Goal: Task Accomplishment & Management: Complete application form

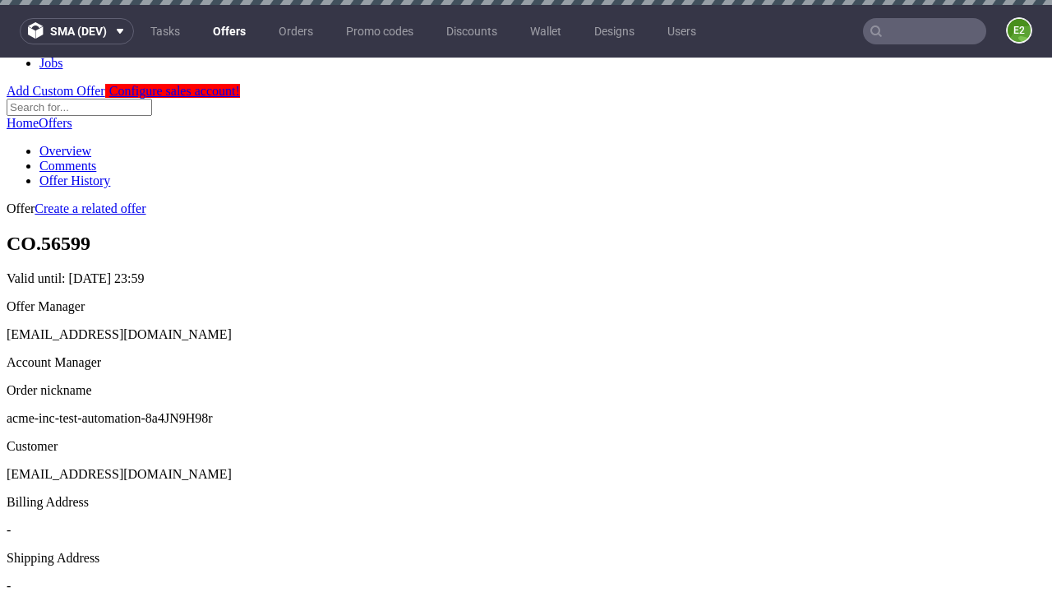
scroll to position [5, 0]
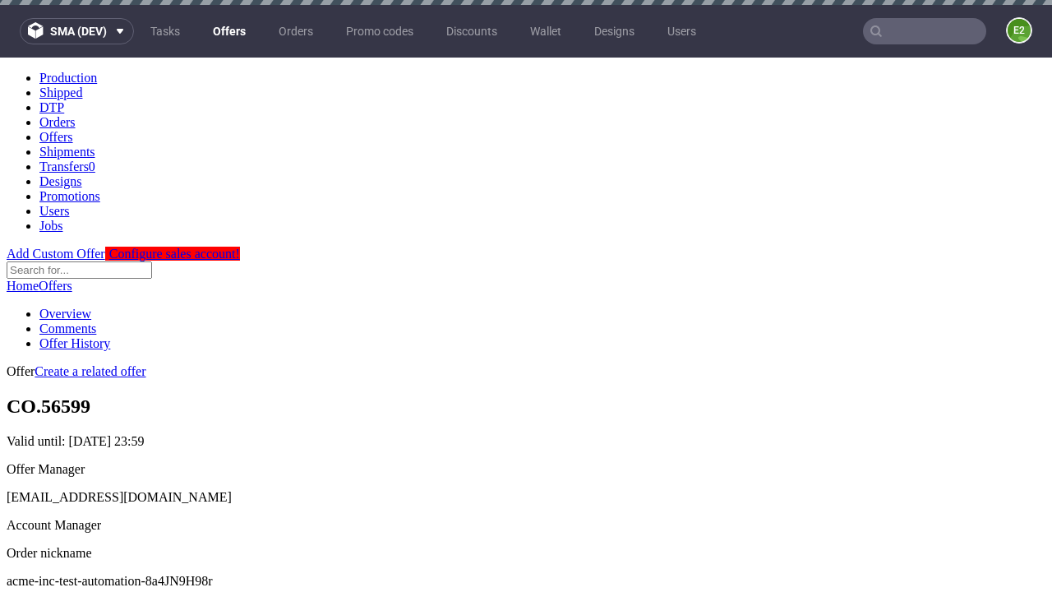
scroll to position [5, 0]
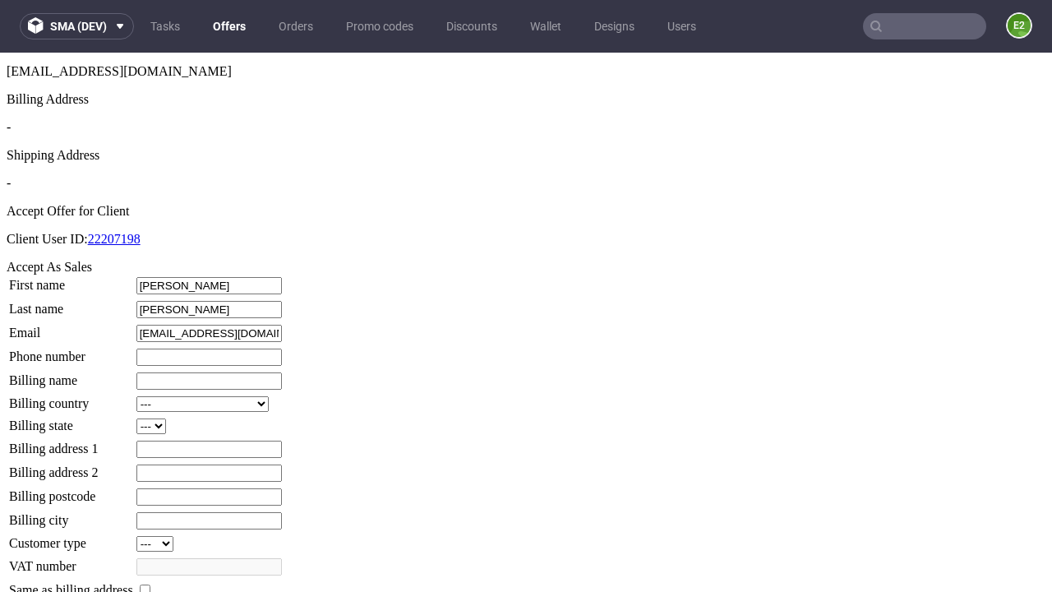
type input "[PERSON_NAME]"
type input "1509813888"
type input "Cassandra_Glover"
select select "13"
select select "132"
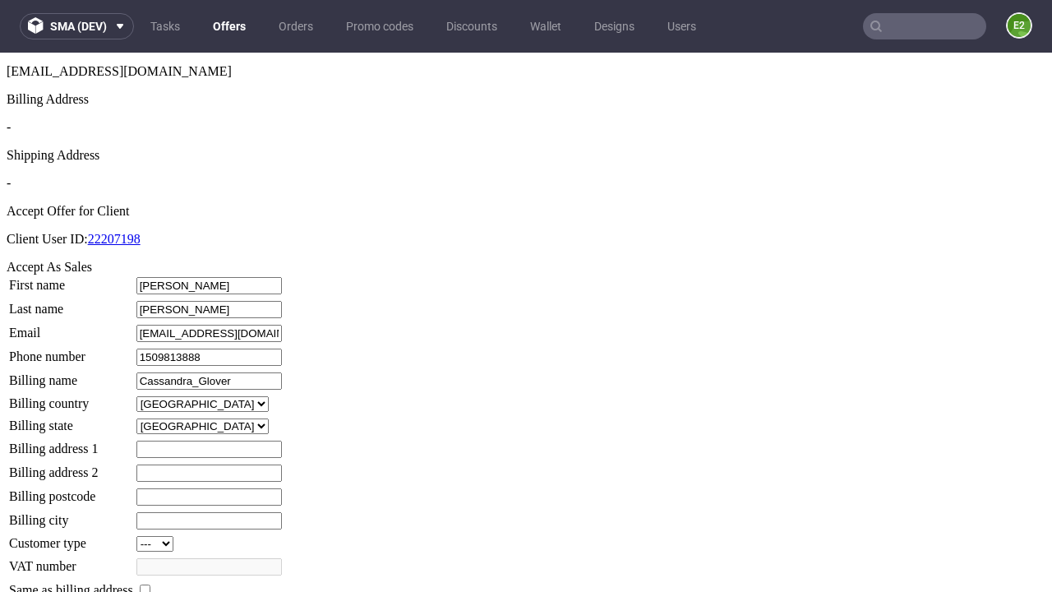
type input "Cassandra_Glover"
type input "2 Bud Meadow"
type input "OX11 8OD"
type input "[PERSON_NAME]-over-[PERSON_NAME]"
click at [150, 584] on input "checkbox" at bounding box center [145, 589] width 11 height 11
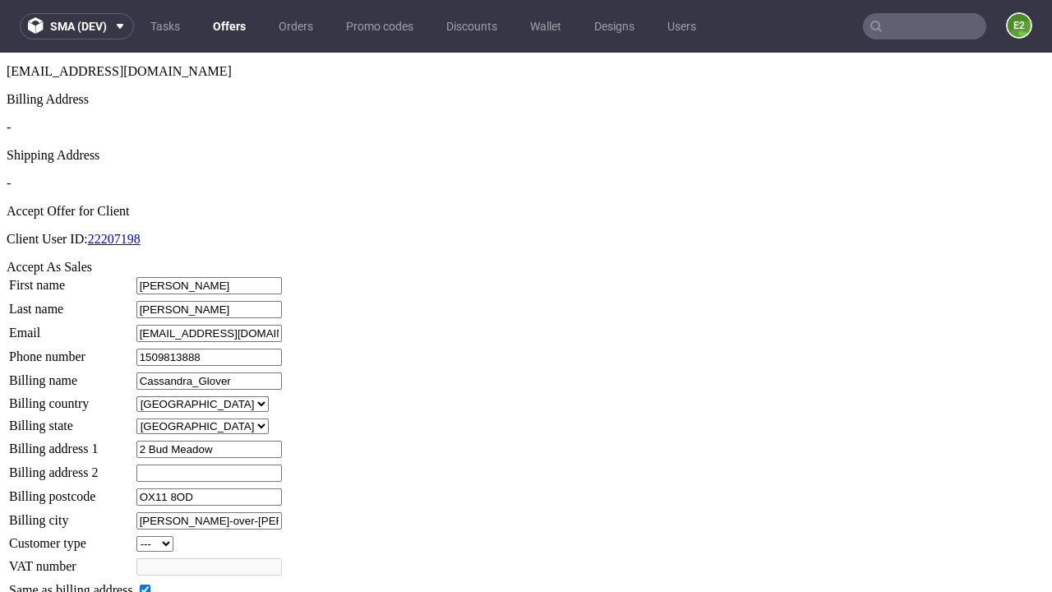
checkbox input "true"
type input "Cassandra_Glover"
select select "13"
type input "2 Bud Meadow"
type input "OX11 8OD"
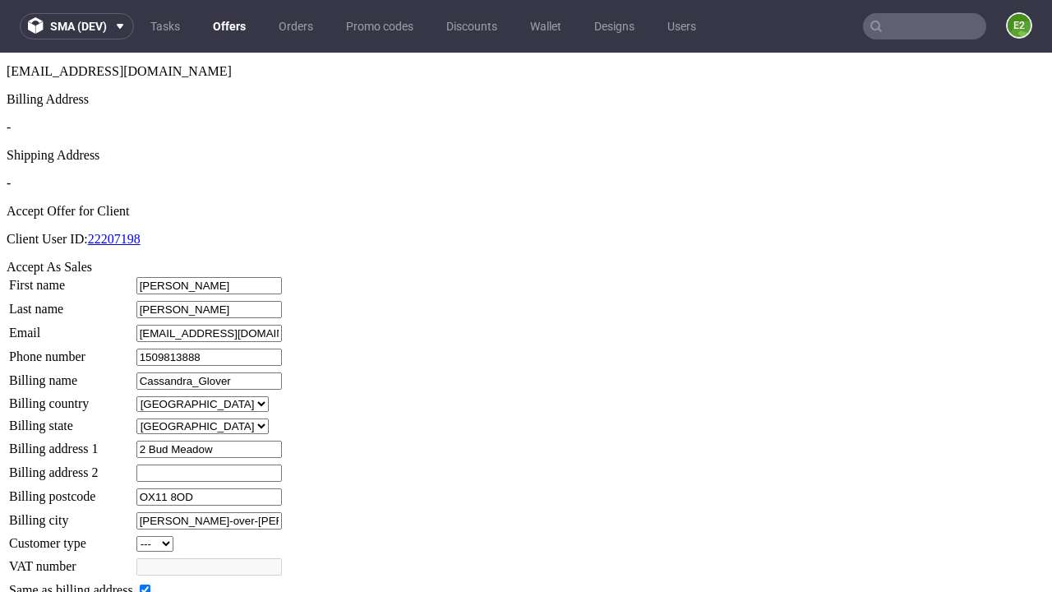
type input "[PERSON_NAME]-over-[PERSON_NAME]"
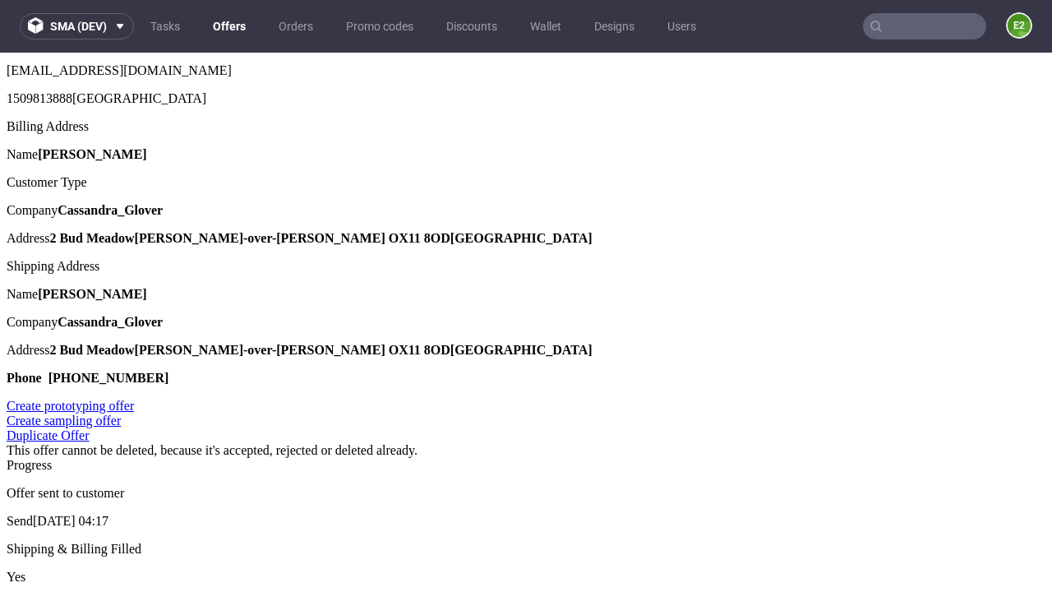
scroll to position [0, 0]
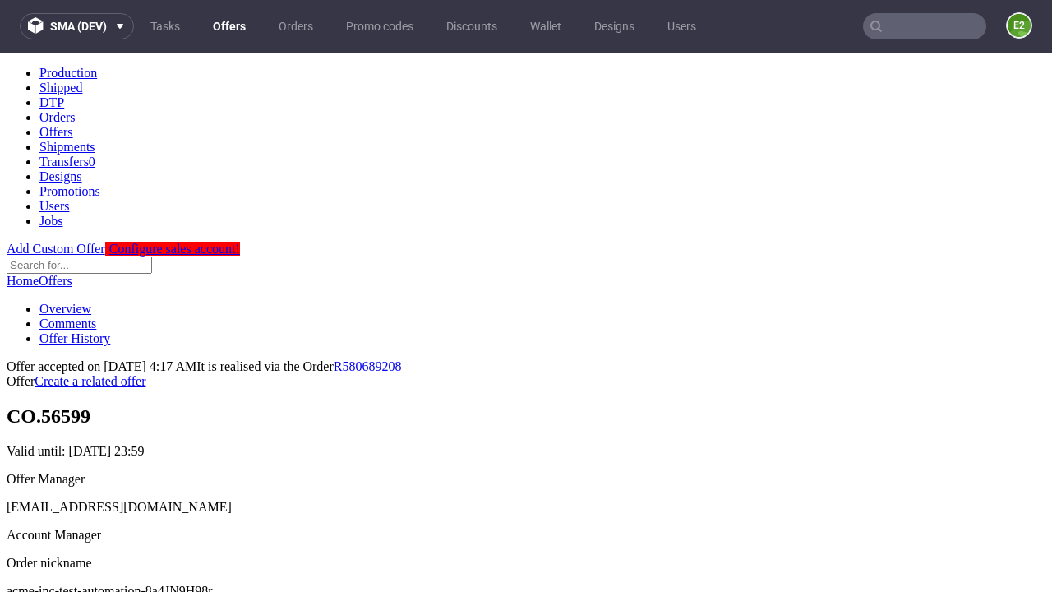
type input "[DATE]"
select select "12214305"
type input "In progress..."
